Goal: Information Seeking & Learning: Learn about a topic

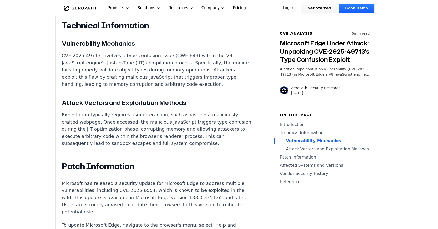
scroll to position [455, 0]
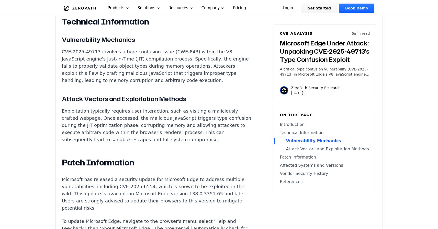
click at [134, 81] on p "CVE-2025-49713 involves a type confusion issue (CWE-843) within the V8 JavaScri…" at bounding box center [157, 66] width 190 height 36
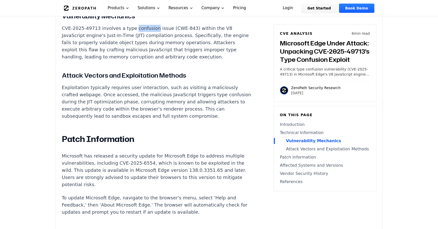
scroll to position [487, 0]
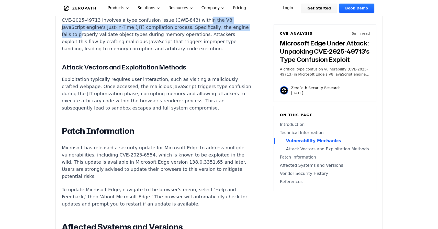
drag, startPoint x: 194, startPoint y: 50, endPoint x: 223, endPoint y: 54, distance: 28.7
click at [223, 52] on p "CVE-2025-49713 involves a type confusion issue (CWE-843) within the V8 JavaScri…" at bounding box center [157, 35] width 190 height 36
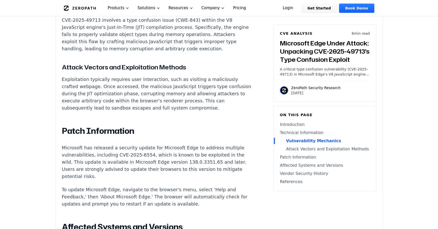
click at [196, 52] on p "CVE-2025-49713 involves a type confusion issue (CWE-843) within the V8 JavaScri…" at bounding box center [157, 35] width 190 height 36
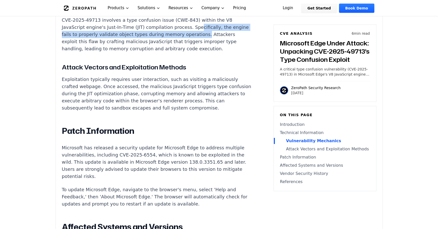
drag, startPoint x: 162, startPoint y: 59, endPoint x: 151, endPoint y: 66, distance: 12.9
click at [151, 52] on p "CVE-2025-49713 involves a type confusion issue (CWE-843) within the V8 JavaScri…" at bounding box center [157, 35] width 190 height 36
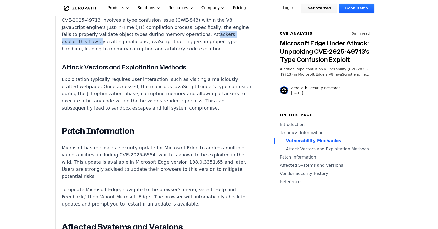
drag, startPoint x: 159, startPoint y: 66, endPoint x: 213, endPoint y: 66, distance: 53.4
click at [213, 52] on p "CVE-2025-49713 involves a type confusion issue (CWE-843) within the V8 JavaScri…" at bounding box center [157, 35] width 190 height 36
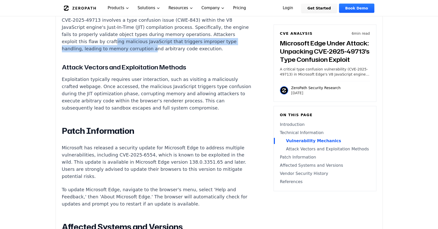
drag, startPoint x: 228, startPoint y: 66, endPoint x: 243, endPoint y: 71, distance: 15.8
click at [243, 52] on p "CVE-2025-49713 involves a type confusion issue (CWE-843) within the V8 JavaScri…" at bounding box center [157, 35] width 190 height 36
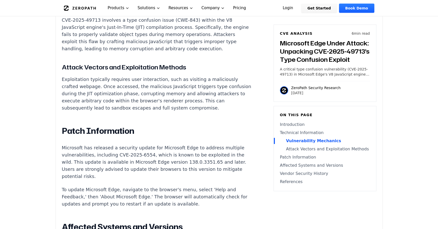
click at [125, 52] on p "CVE-2025-49713 involves a type confusion issue (CWE-843) within the V8 JavaScri…" at bounding box center [157, 35] width 190 height 36
click at [183, 52] on p "CVE-2025-49713 involves a type confusion issue (CWE-843) within the V8 JavaScri…" at bounding box center [157, 35] width 190 height 36
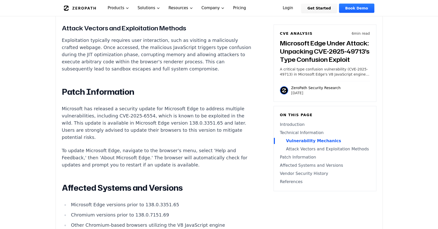
scroll to position [529, 0]
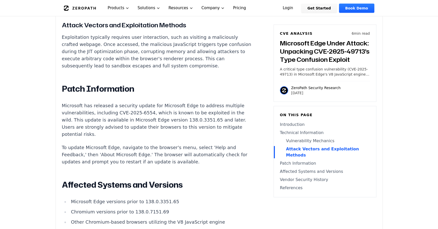
click at [62, 69] on p "Exploitation typically requires user interaction, such as visiting a maliciousl…" at bounding box center [157, 52] width 190 height 36
click at [80, 69] on p "Exploitation typically requires user interaction, such as visiting a maliciousl…" at bounding box center [157, 52] width 190 height 36
click at [93, 69] on p "Exploitation typically requires user interaction, such as visiting a maliciousl…" at bounding box center [157, 52] width 190 height 36
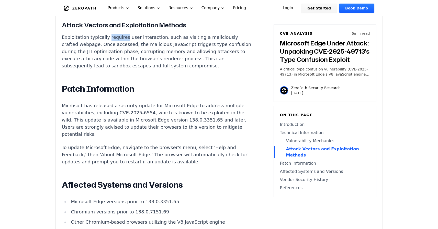
click at [93, 69] on p "Exploitation typically requires user interaction, such as visiting a maliciousl…" at bounding box center [157, 52] width 190 height 36
drag, startPoint x: 124, startPoint y: 72, endPoint x: 202, endPoint y: 69, distance: 77.5
click at [202, 69] on div "Microsoft Edge Under Attack: Unpacking CVE-2025-49713's Type Confusion Exploit …" at bounding box center [157, 105] width 190 height 565
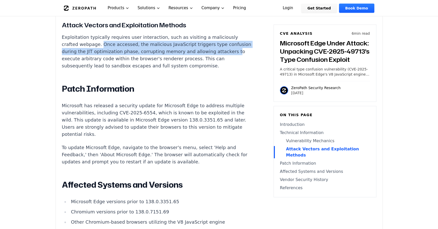
drag, startPoint x: 65, startPoint y: 84, endPoint x: 185, endPoint y: 86, distance: 120.1
click at [185, 69] on p "Exploitation typically requires user interaction, such as visiting a maliciousl…" at bounding box center [157, 52] width 190 height 36
click at [104, 69] on p "Exploitation typically requires user interaction, such as visiting a maliciousl…" at bounding box center [157, 52] width 190 height 36
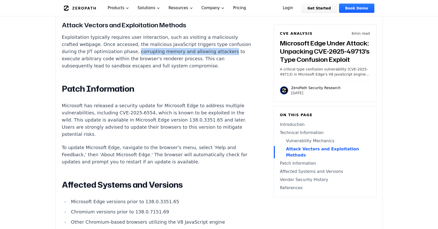
drag, startPoint x: 104, startPoint y: 91, endPoint x: 178, endPoint y: 92, distance: 74.3
click at [178, 69] on p "Exploitation typically requires user interaction, such as visiting a maliciousl…" at bounding box center [157, 52] width 190 height 36
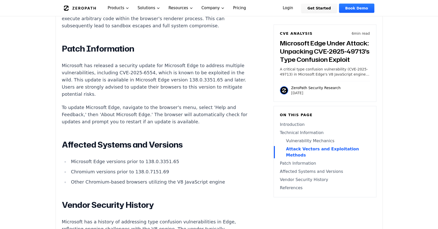
scroll to position [570, 0]
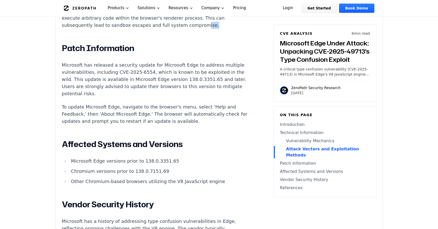
drag, startPoint x: 87, startPoint y: 62, endPoint x: 114, endPoint y: 66, distance: 27.6
click at [114, 29] on p "Exploitation typically requires user interaction, such as visiting a maliciousl…" at bounding box center [157, 11] width 190 height 36
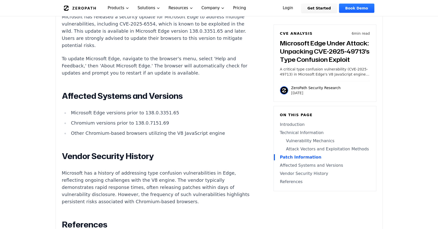
scroll to position [620, 0]
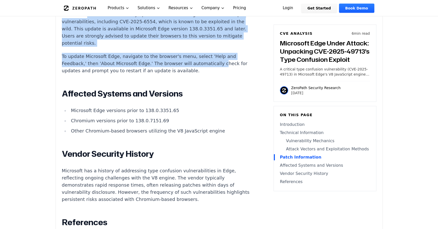
drag, startPoint x: 68, startPoint y: 57, endPoint x: 166, endPoint y: 107, distance: 110.1
click at [167, 106] on div "Microsoft Edge Under Attack: Unpacking CVE-2025-49713's Type Confusion Exploit …" at bounding box center [157, 14] width 190 height 565
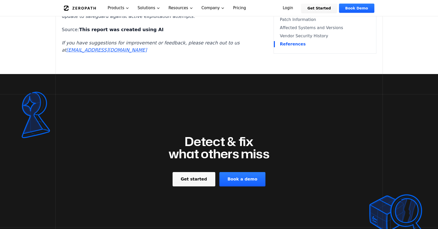
scroll to position [864, 0]
